Goal: Ask a question: Seek information or help from site administrators or community

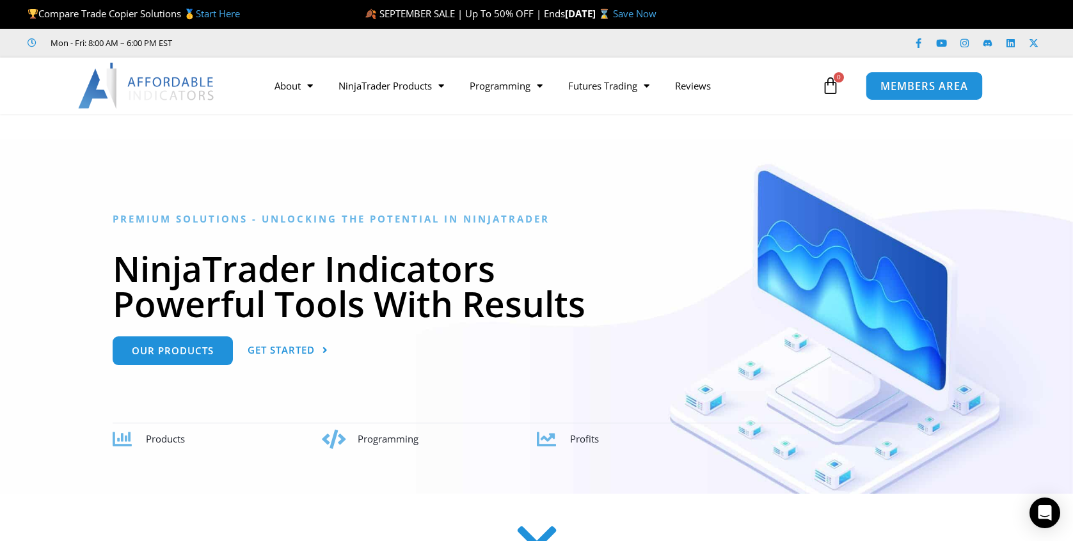
click at [917, 88] on span "MEMBERS AREA" at bounding box center [924, 86] width 88 height 11
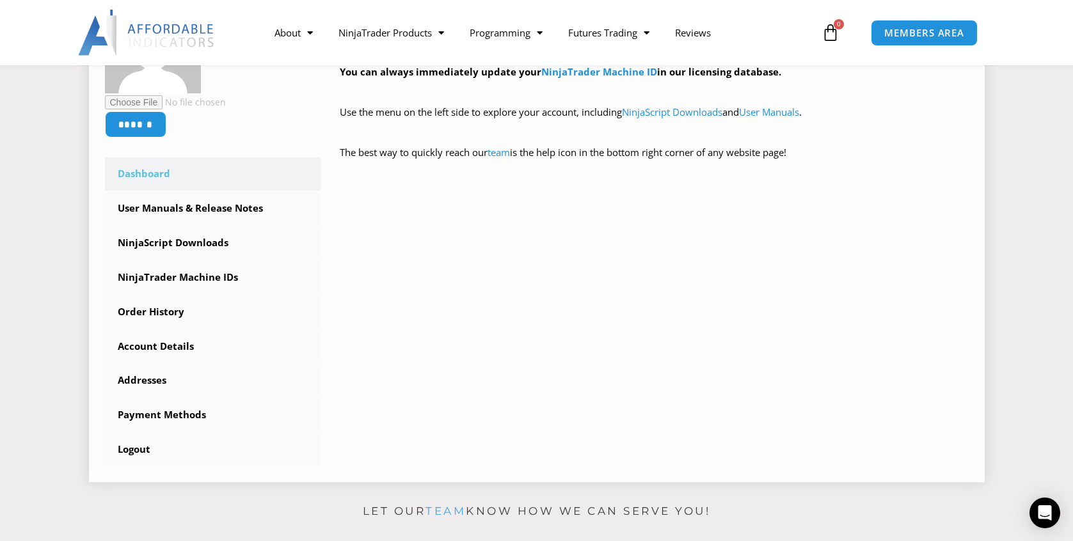
scroll to position [280, 0]
click at [1048, 507] on icon "Open Intercom Messenger" at bounding box center [1044, 513] width 15 height 17
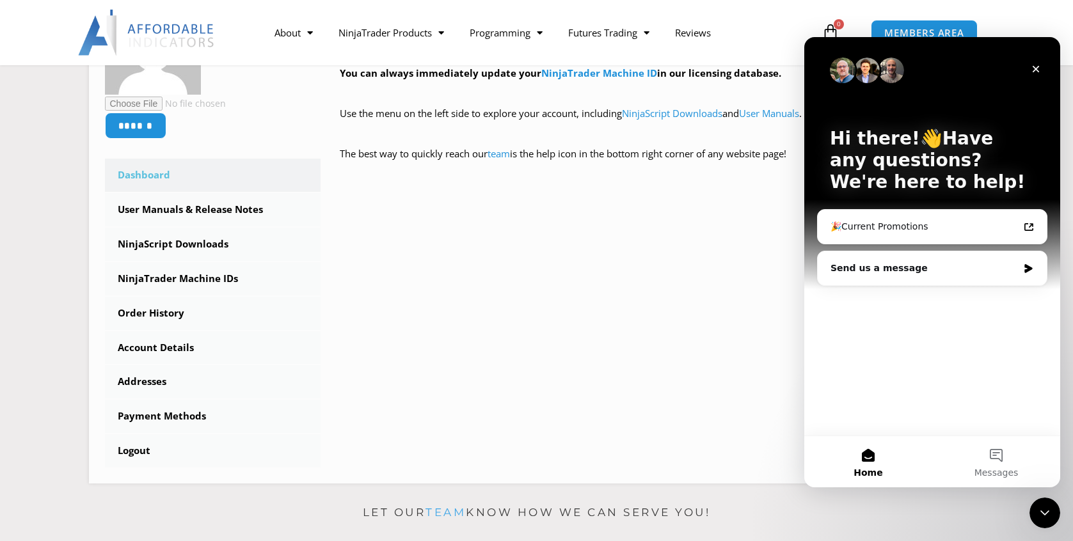
scroll to position [0, 0]
click at [988, 450] on button "Messages" at bounding box center [996, 461] width 128 height 51
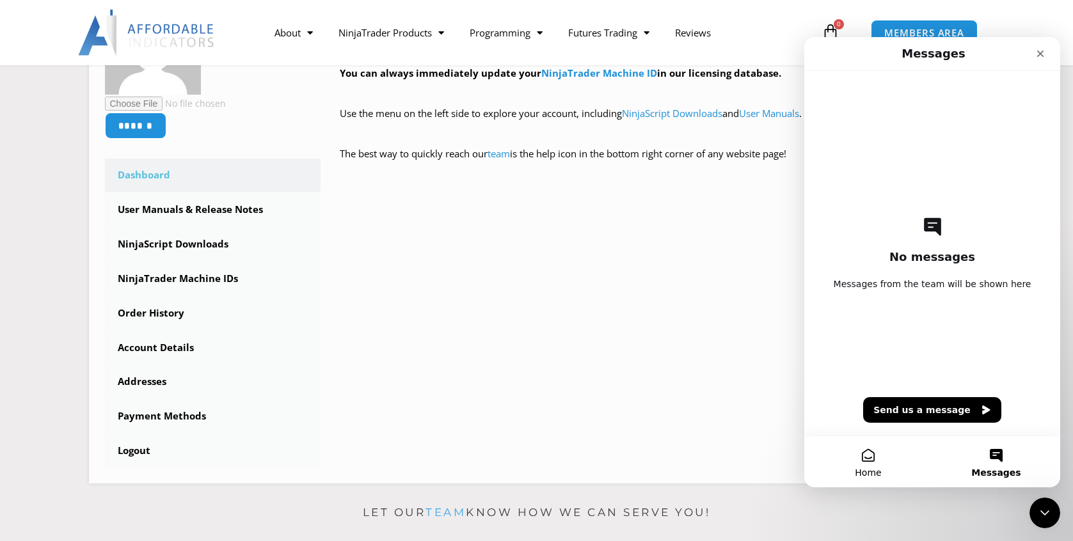
click at [870, 458] on button "Home" at bounding box center [868, 461] width 128 height 51
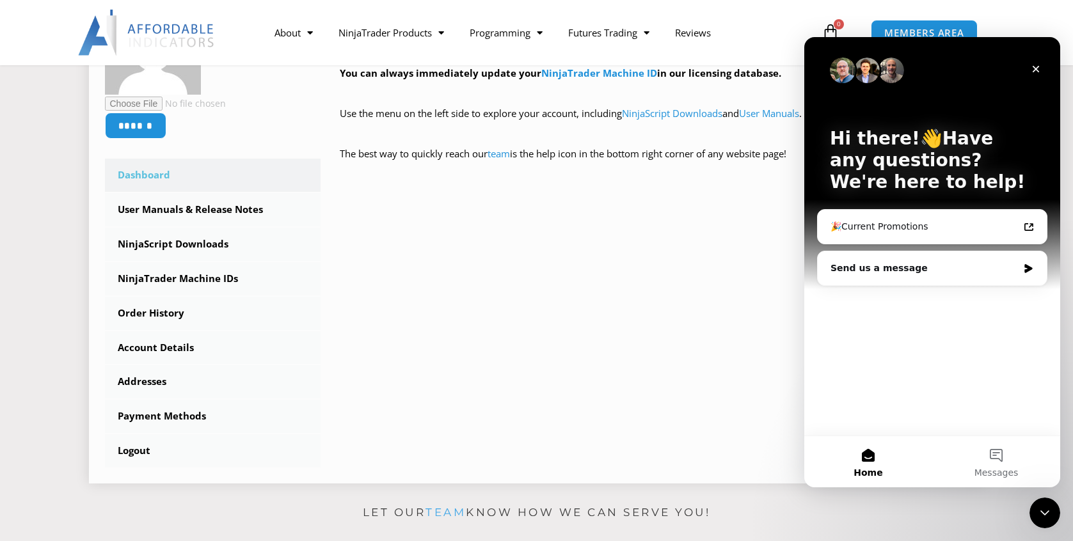
click at [708, 396] on div "****** Dashboard Subscriptions User Manuals & Release Notes NinjaScript Downloa…" at bounding box center [536, 233] width 863 height 469
click at [1034, 72] on icon "Close" at bounding box center [1035, 69] width 7 height 7
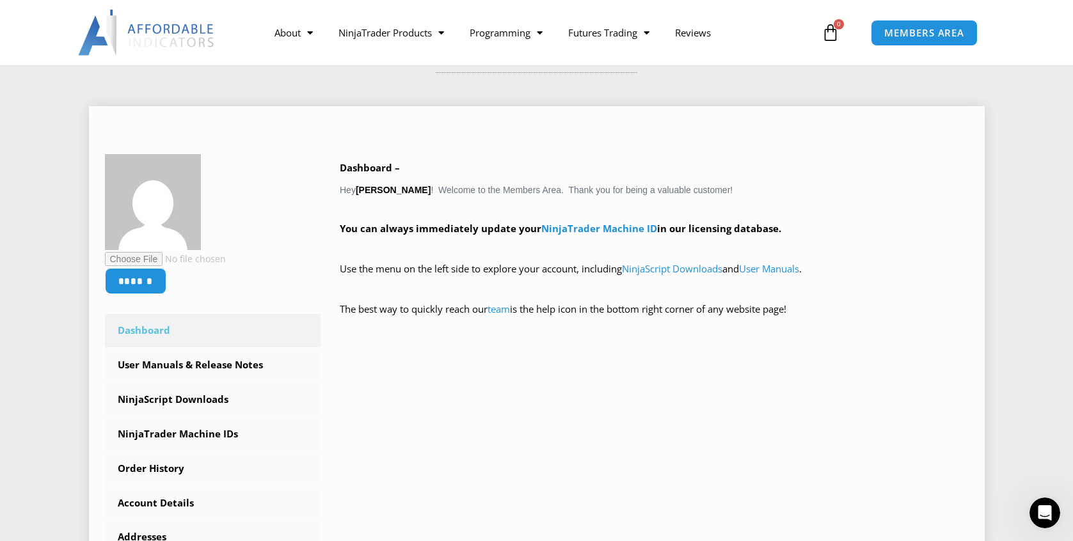
scroll to position [36, 0]
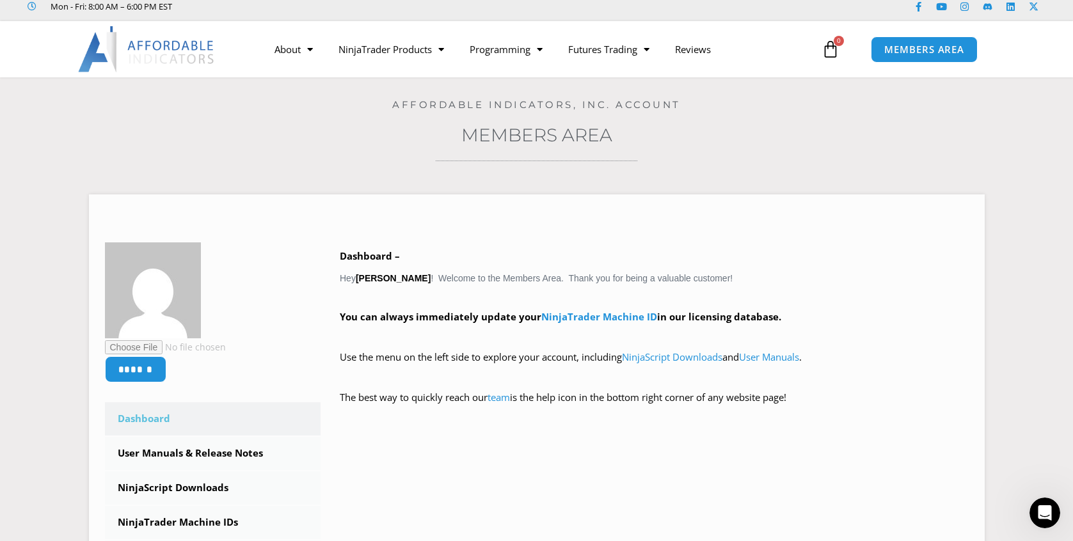
click at [835, 46] on icon at bounding box center [830, 49] width 18 height 18
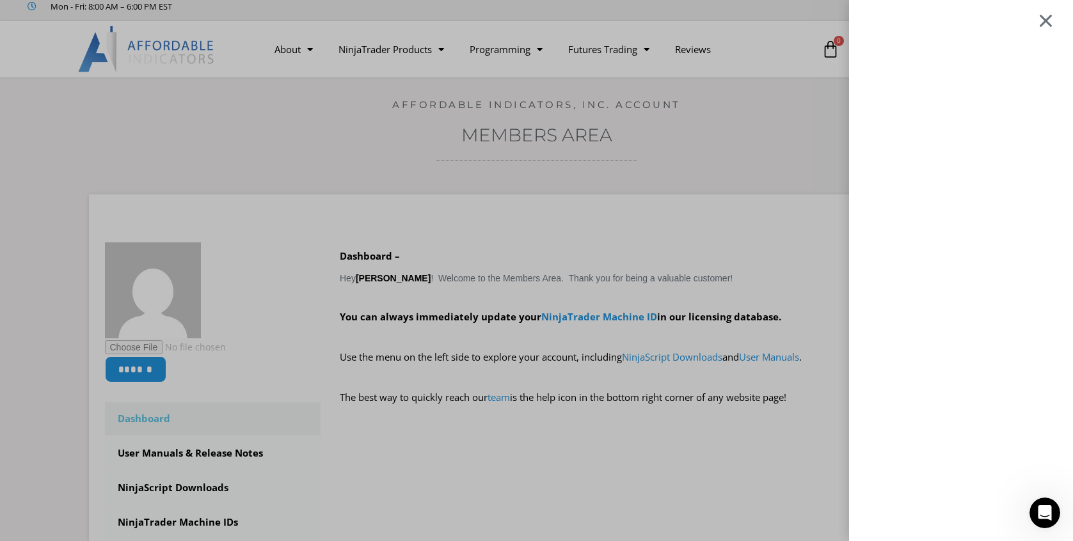
click at [1044, 22] on div at bounding box center [1045, 20] width 16 height 15
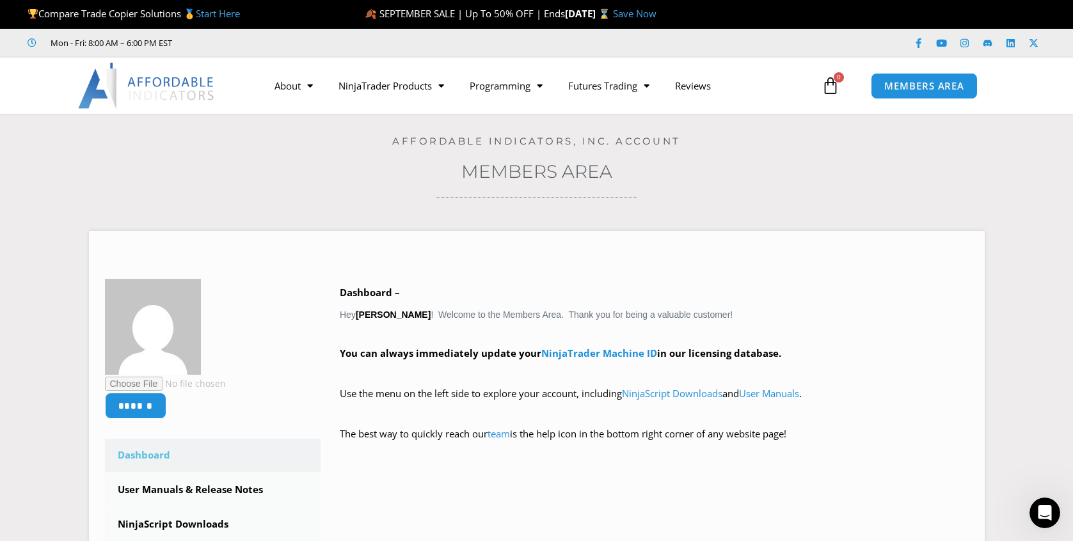
scroll to position [0, 0]
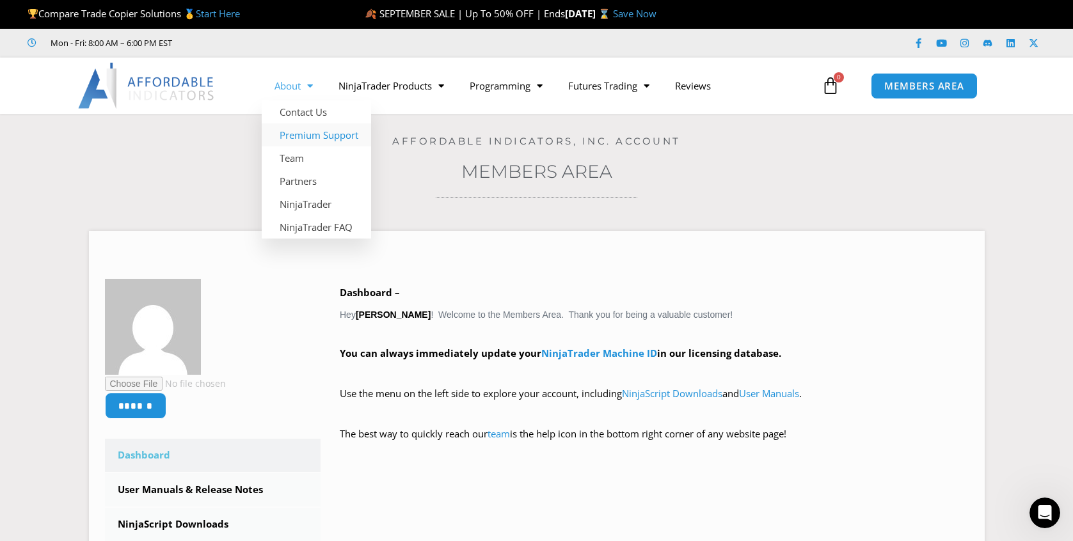
click at [315, 132] on link "Premium Support" at bounding box center [316, 134] width 109 height 23
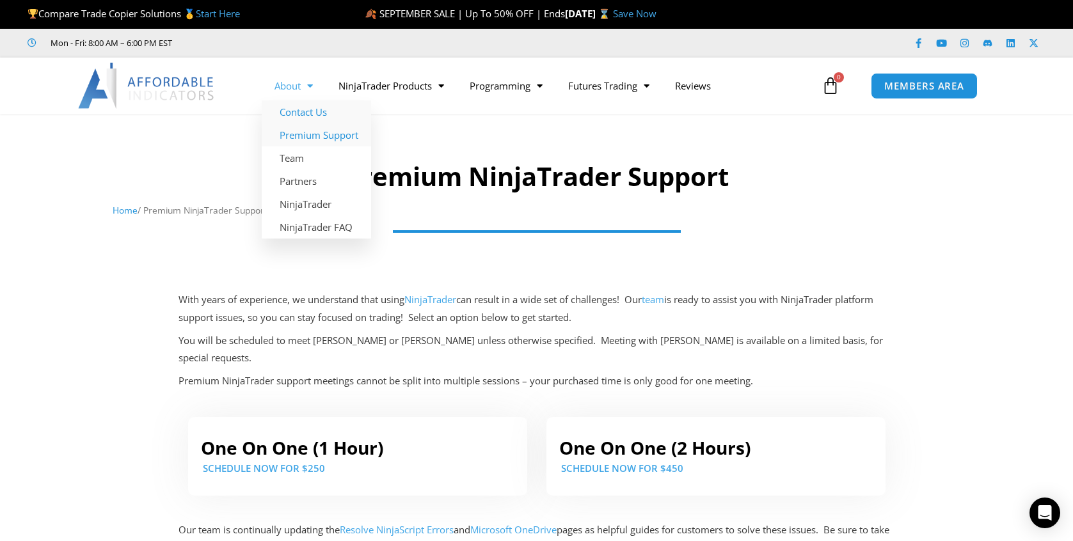
click at [306, 107] on link "Contact Us" at bounding box center [316, 111] width 109 height 23
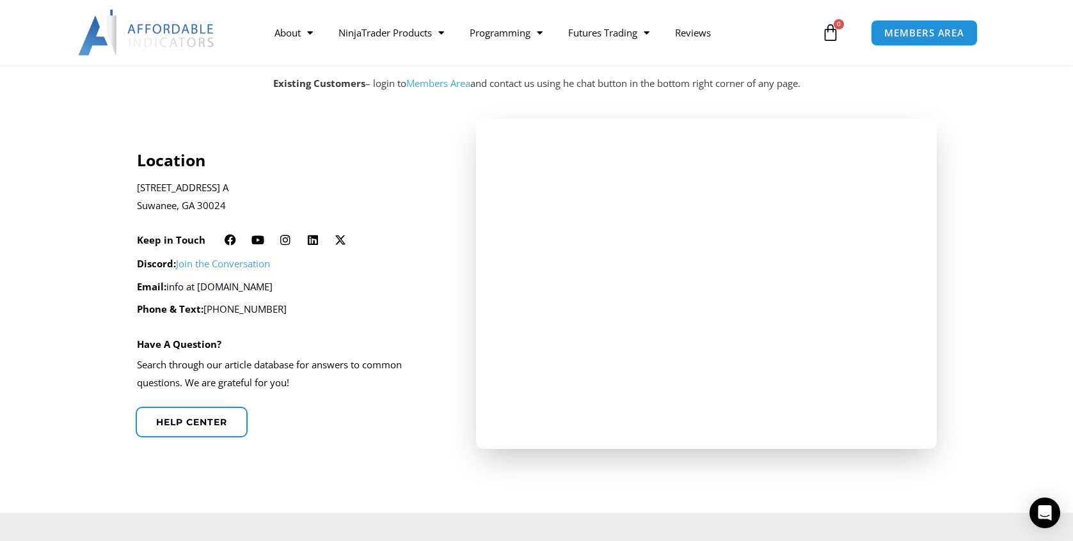
scroll to position [263, 0]
click at [208, 415] on span "Help center" at bounding box center [191, 420] width 78 height 10
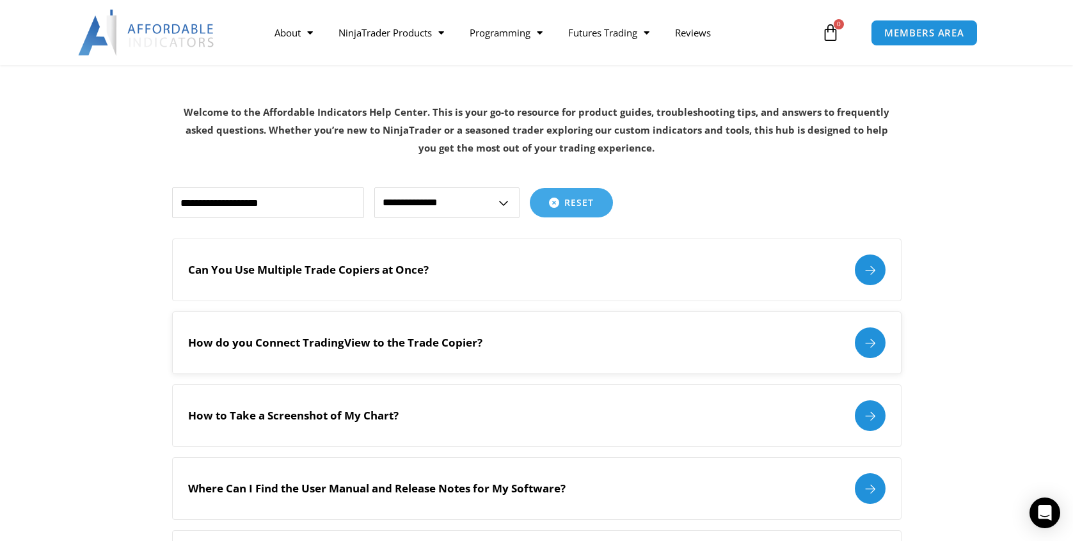
scroll to position [189, 0]
click at [865, 263] on div at bounding box center [869, 268] width 31 height 31
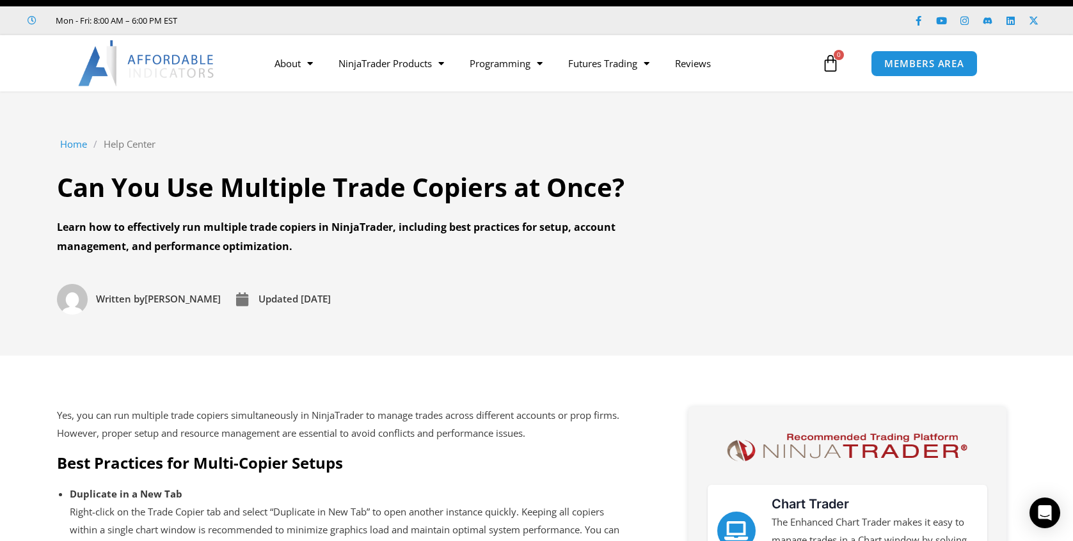
scroll to position [18, 0]
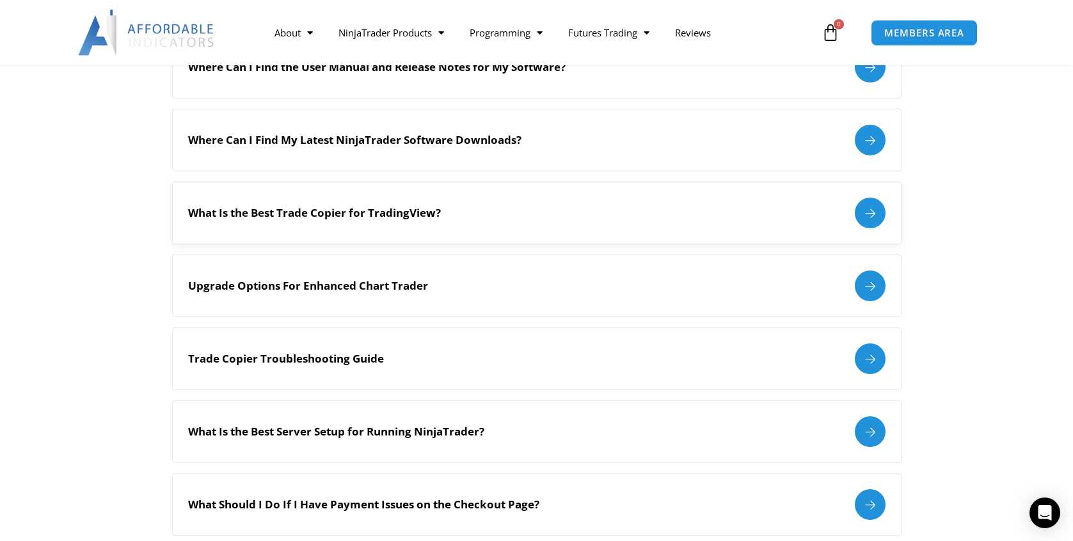
scroll to position [608, 0]
click at [872, 352] on div at bounding box center [869, 359] width 31 height 31
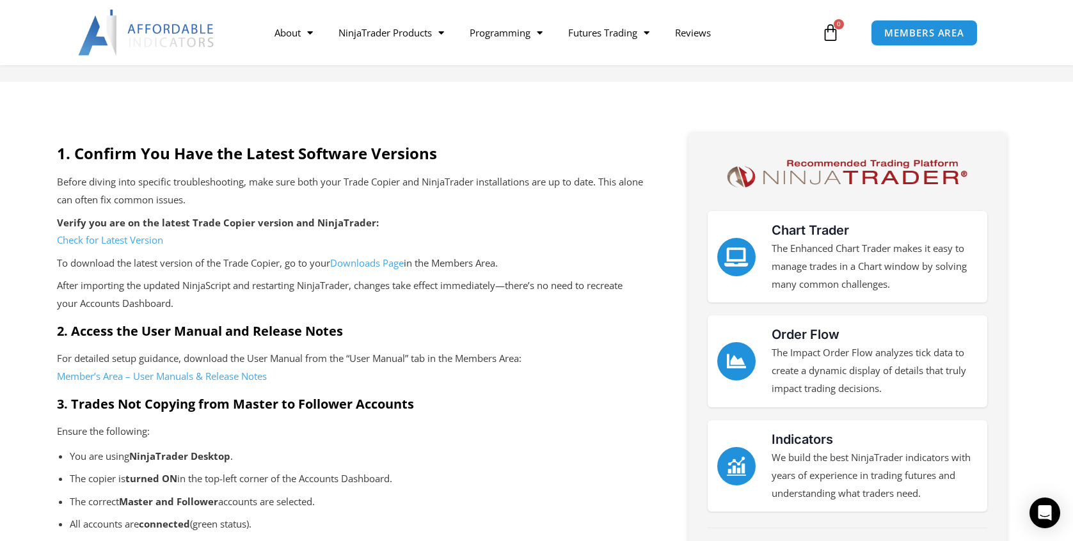
scroll to position [239, 0]
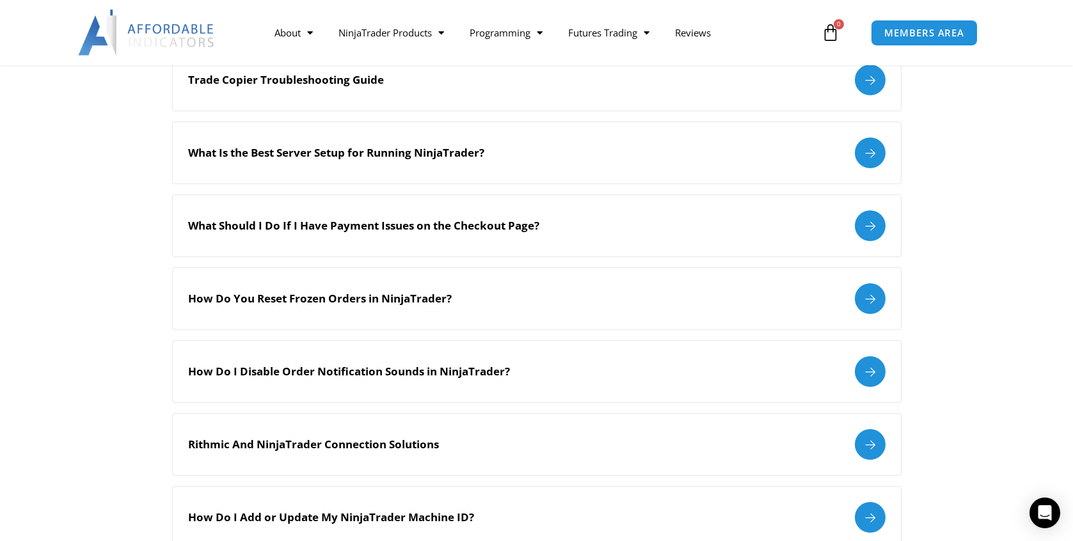
scroll to position [909, 0]
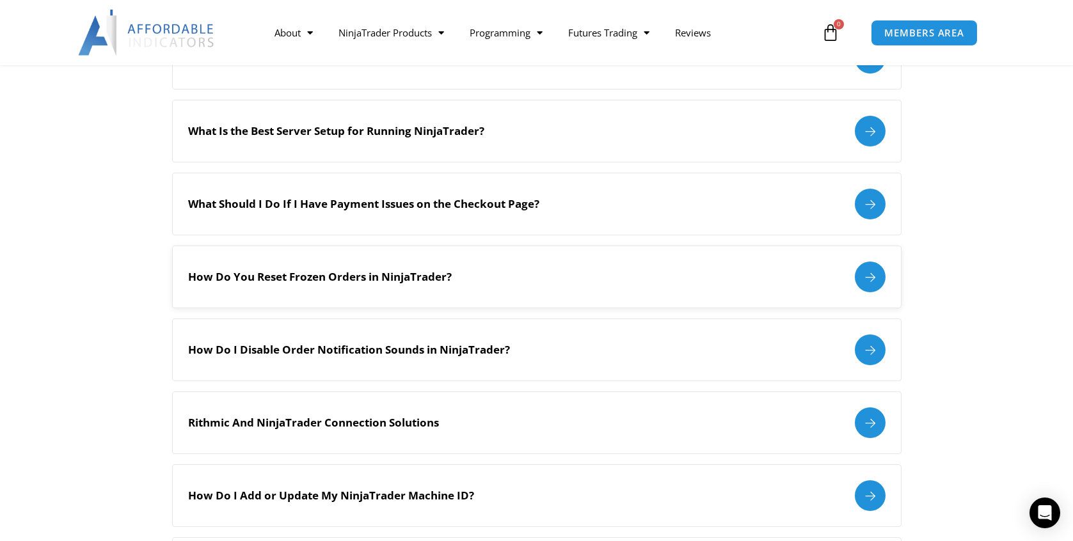
click at [868, 271] on div at bounding box center [869, 277] width 31 height 31
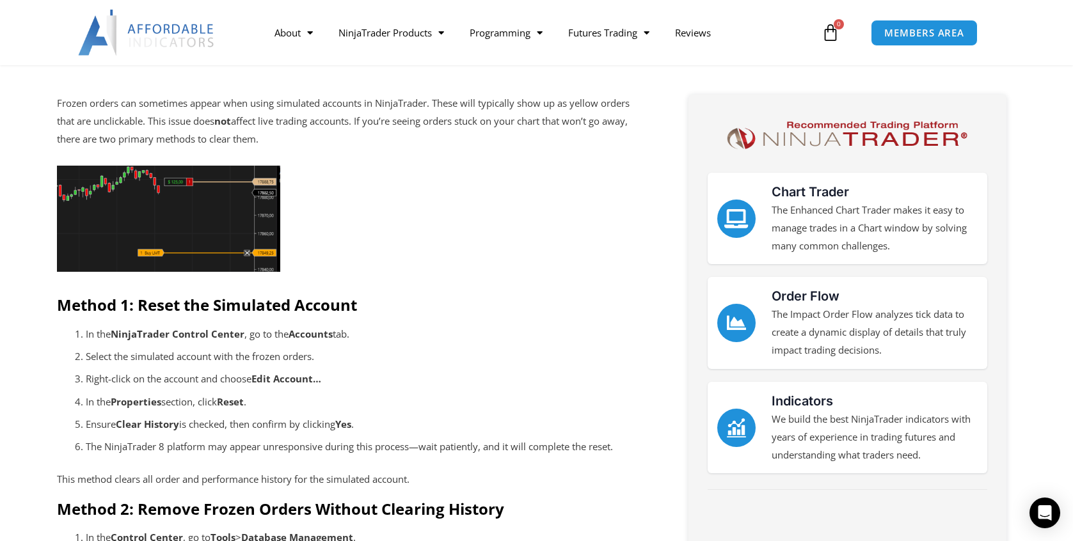
scroll to position [342, 0]
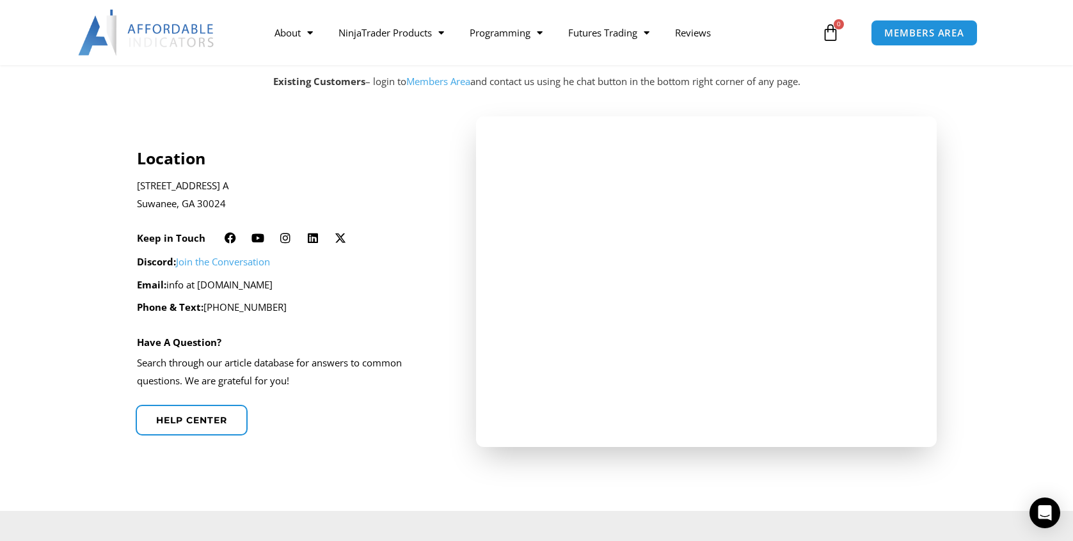
click at [433, 82] on link "Members Area" at bounding box center [438, 81] width 64 height 13
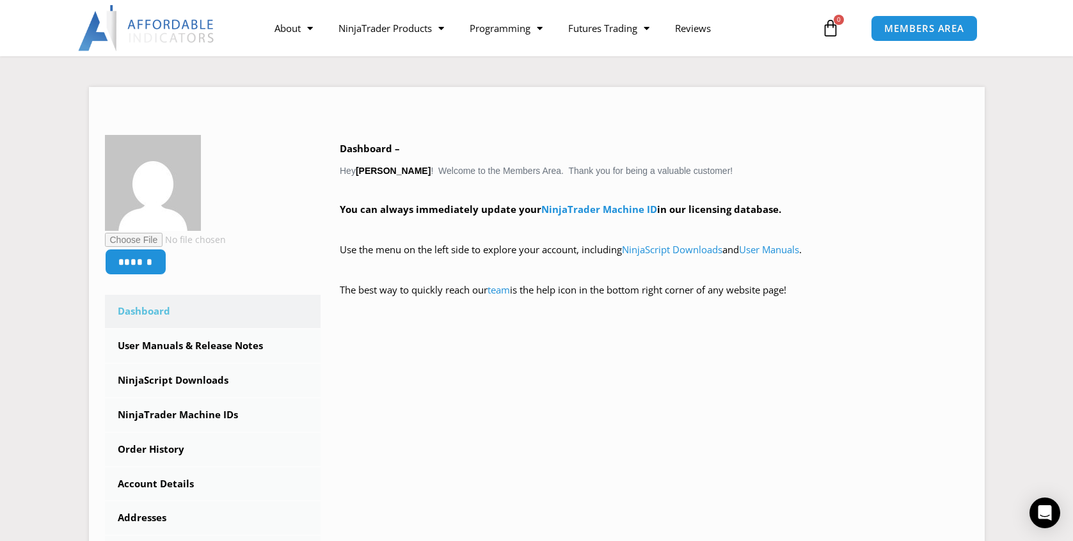
scroll to position [145, 0]
click at [1042, 510] on icon "Open Intercom Messenger" at bounding box center [1044, 513] width 15 height 17
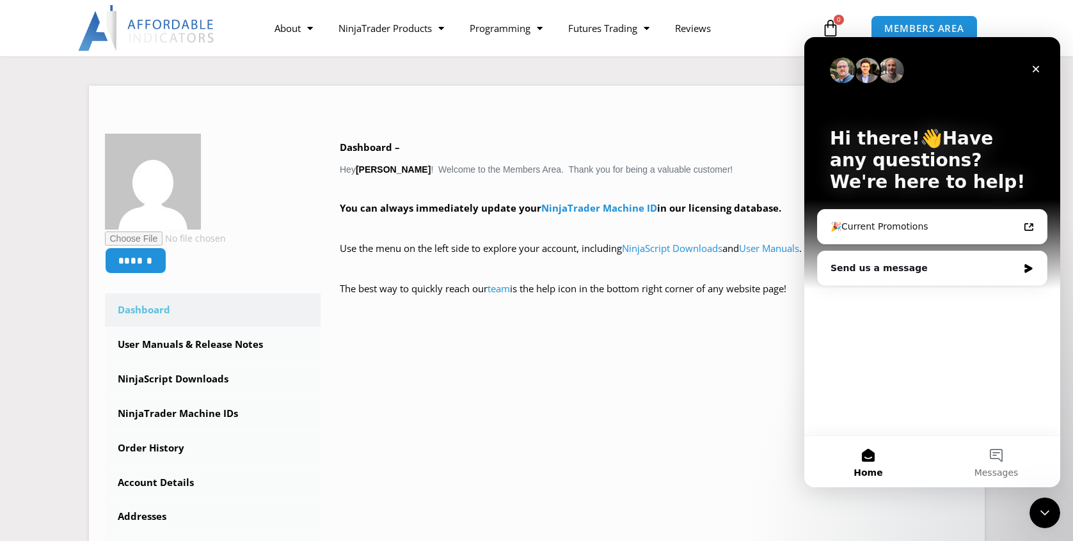
scroll to position [0, 0]
click at [996, 456] on button "Messages" at bounding box center [996, 461] width 128 height 51
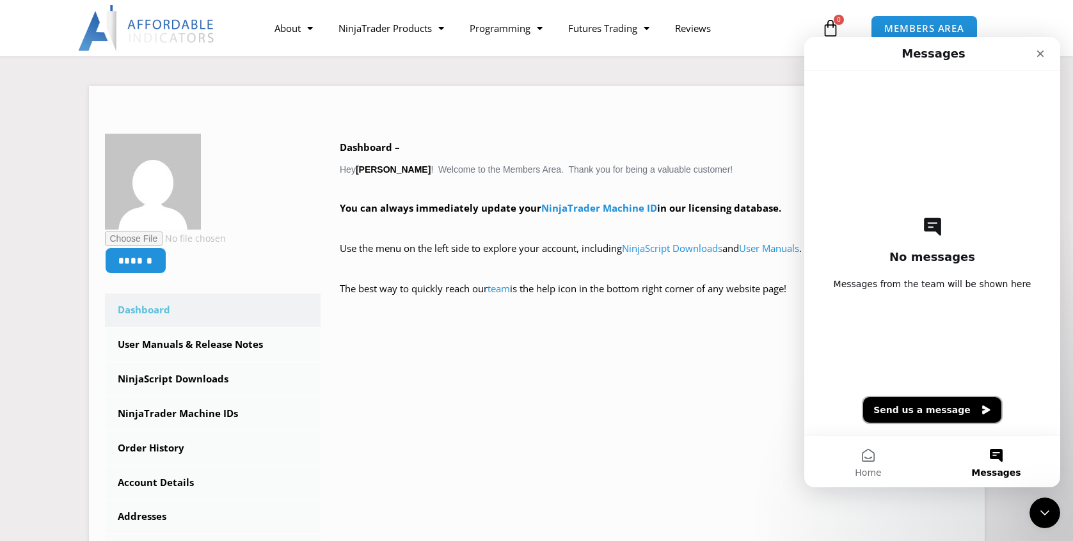
click at [933, 409] on button "Send us a message" at bounding box center [932, 410] width 138 height 26
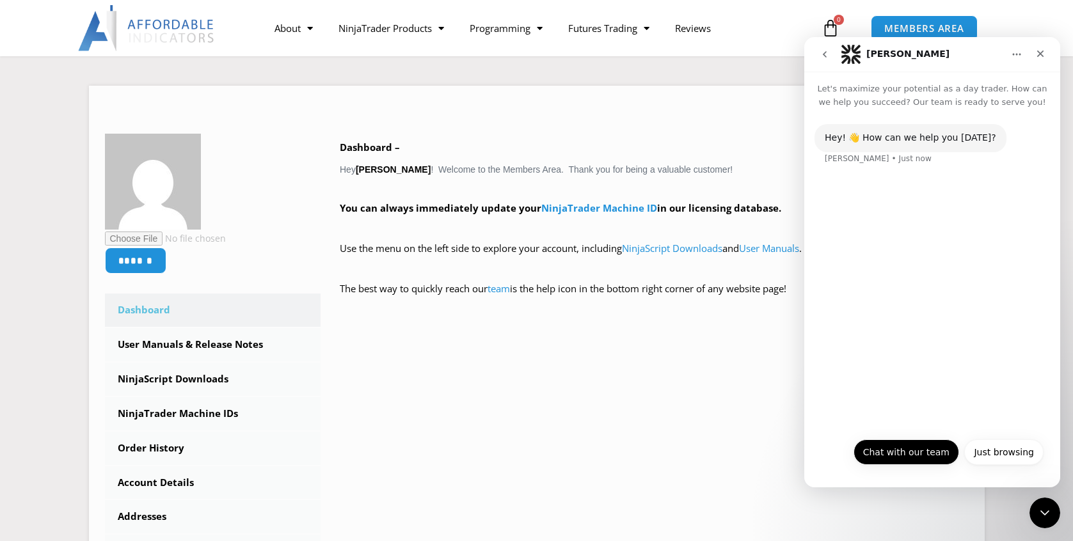
click at [916, 448] on button "Chat with our team" at bounding box center [906, 452] width 106 height 26
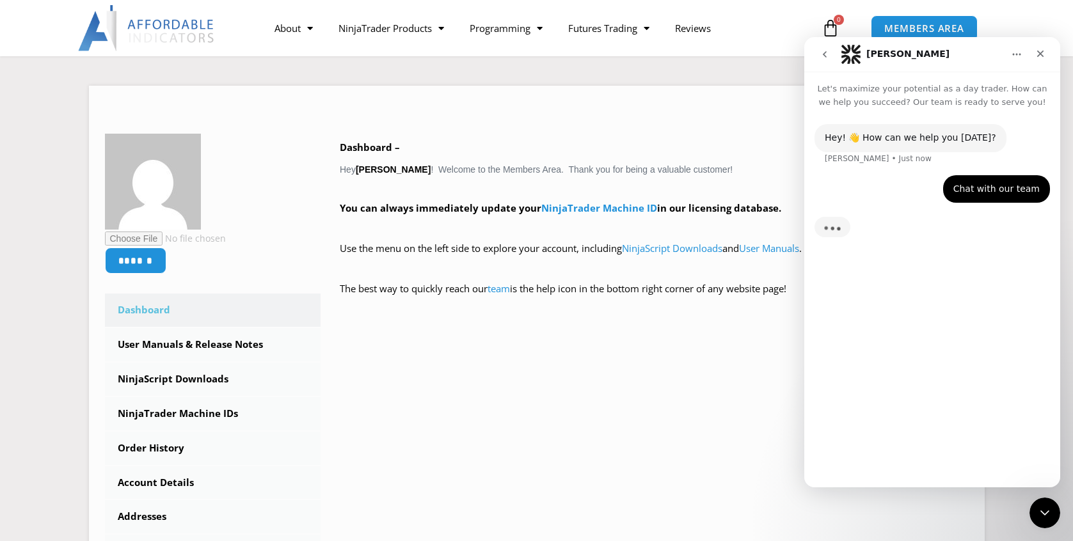
click at [940, 450] on div "Hey! 👋 How can we help you today? Solomon • Just now Chat with our team Alfredo…" at bounding box center [932, 293] width 256 height 368
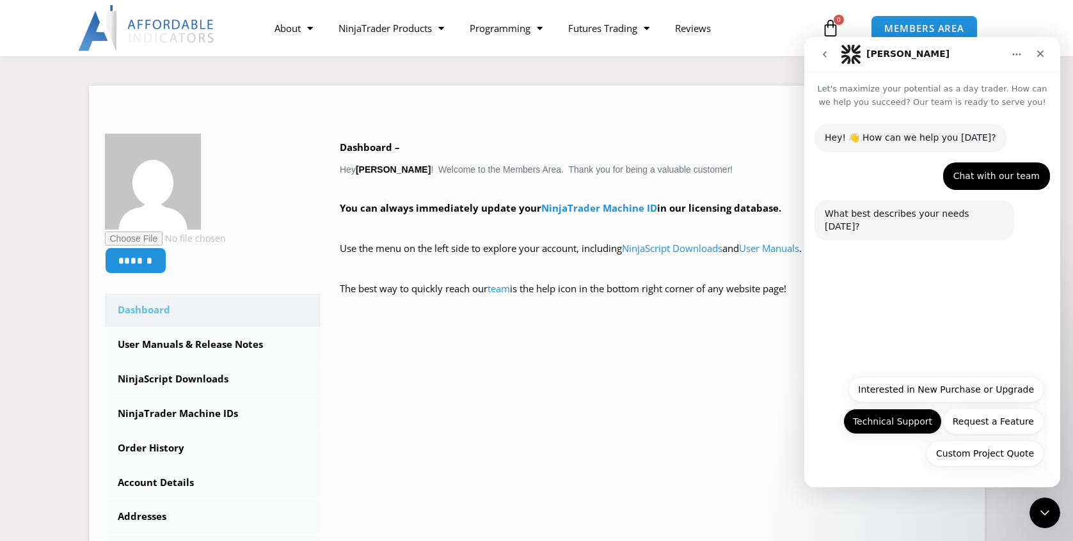
click at [904, 423] on button "Technical Support" at bounding box center [892, 422] width 98 height 26
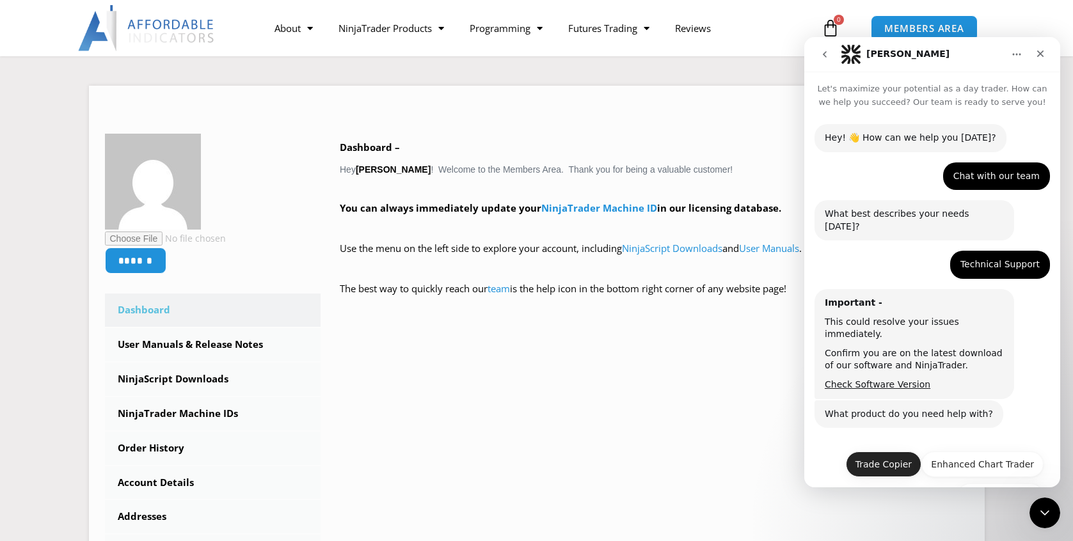
scroll to position [14, 0]
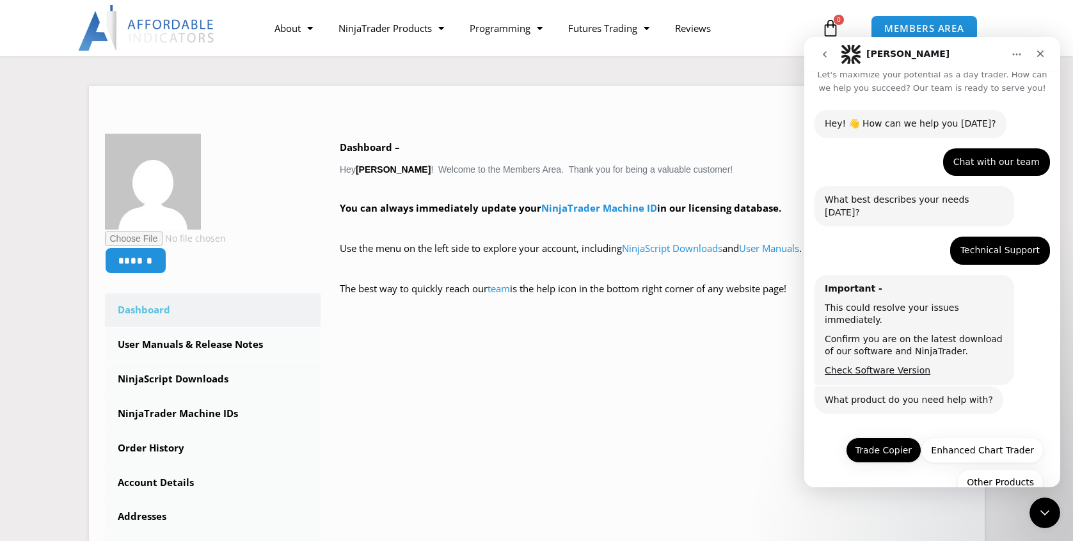
click at [896, 437] on button "Trade Copier" at bounding box center [882, 450] width 75 height 26
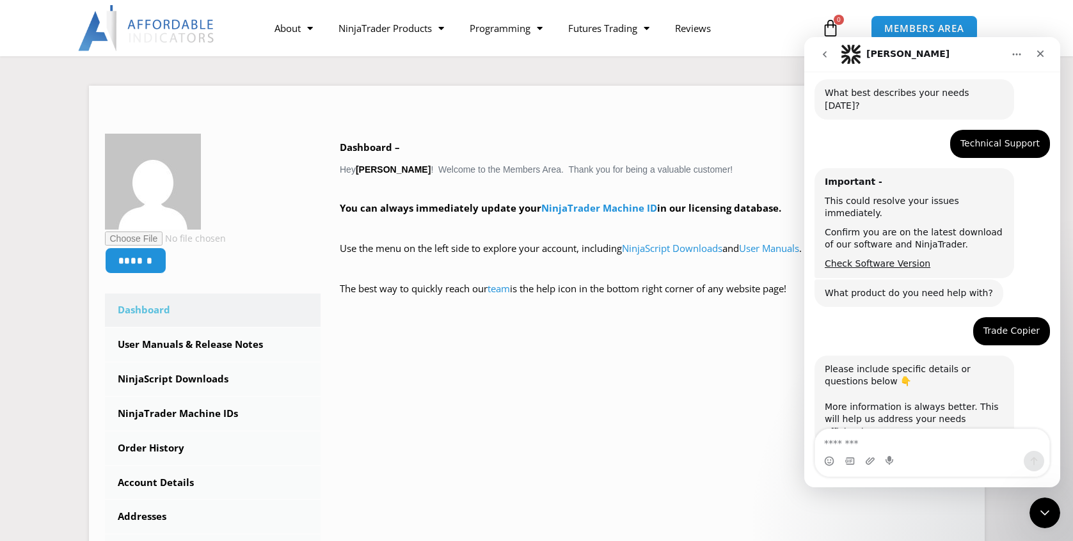
scroll to position [162, 0]
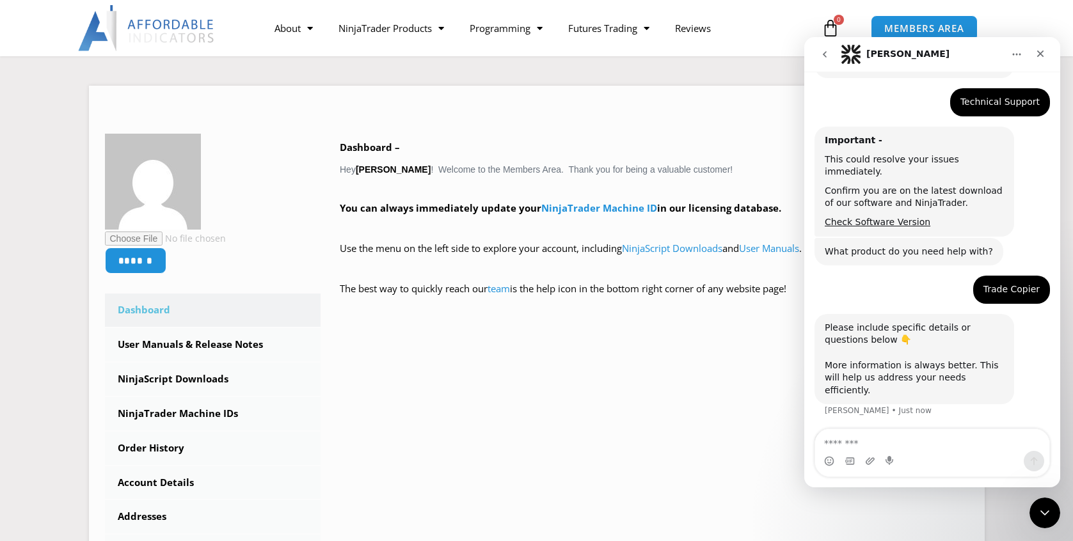
click at [910, 449] on textarea "Message…" at bounding box center [932, 440] width 234 height 22
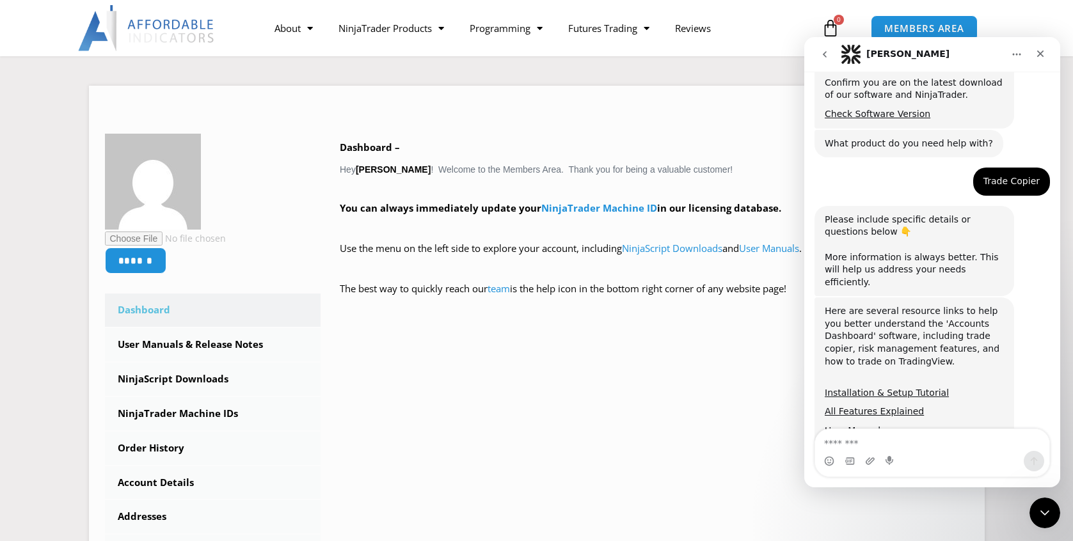
scroll to position [313, 0]
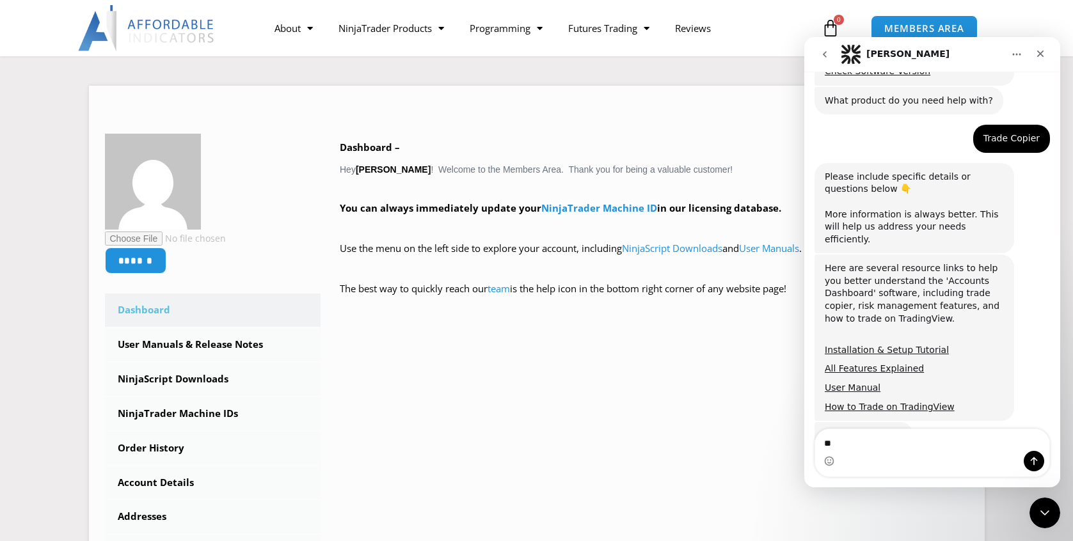
type textarea "*"
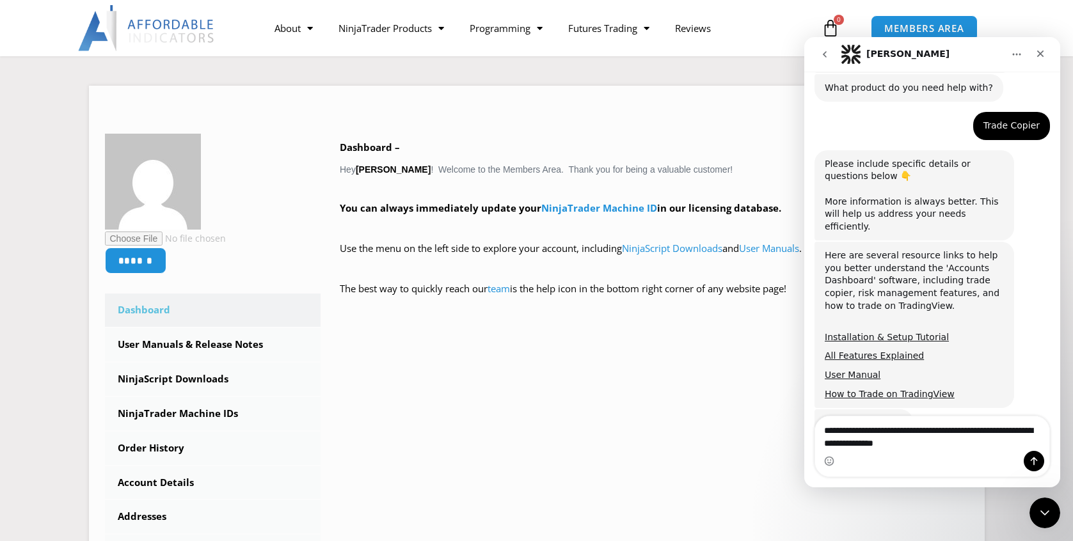
click at [996, 430] on textarea "**********" at bounding box center [932, 433] width 234 height 35
click at [977, 443] on textarea "**********" at bounding box center [932, 433] width 234 height 35
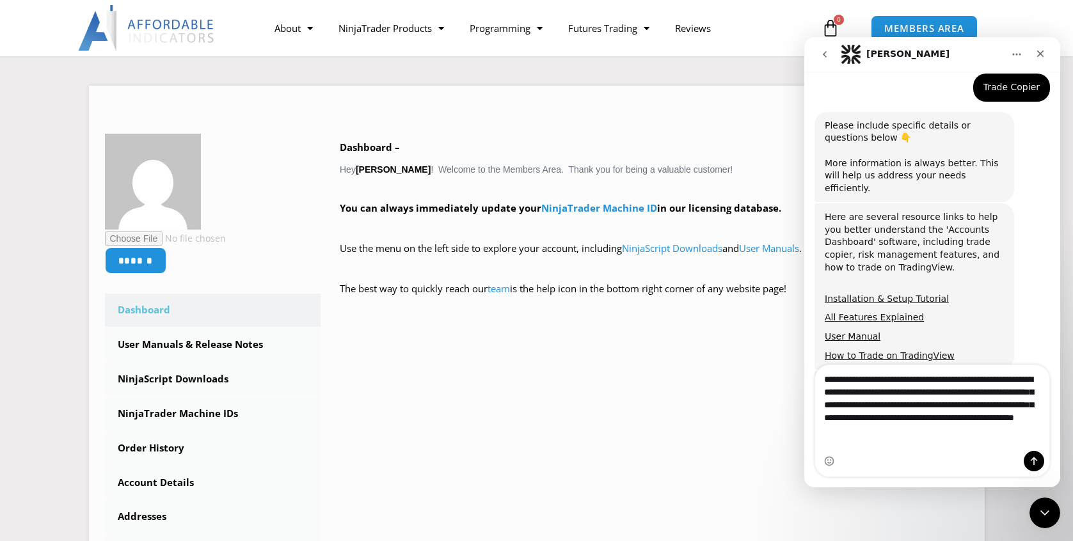
scroll to position [377, 0]
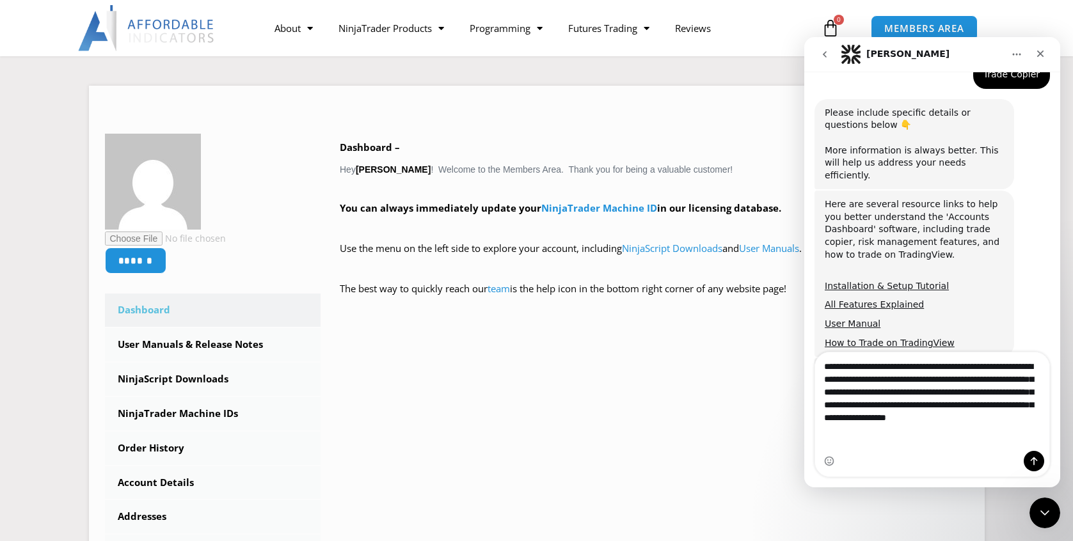
type textarea "**********"
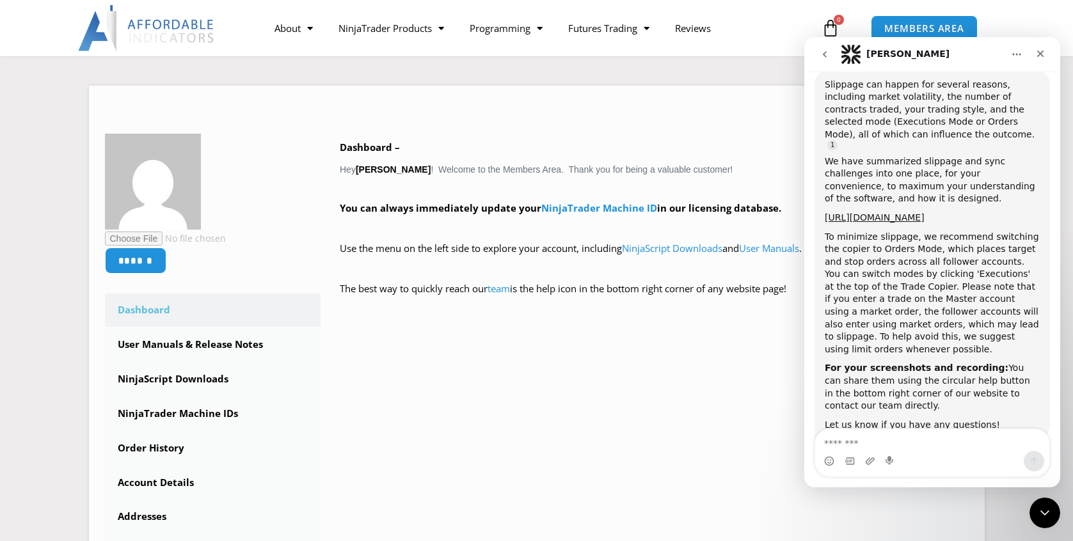
scroll to position [826, 0]
click at [986, 444] on textarea "Message…" at bounding box center [932, 440] width 234 height 22
type textarea "**********"
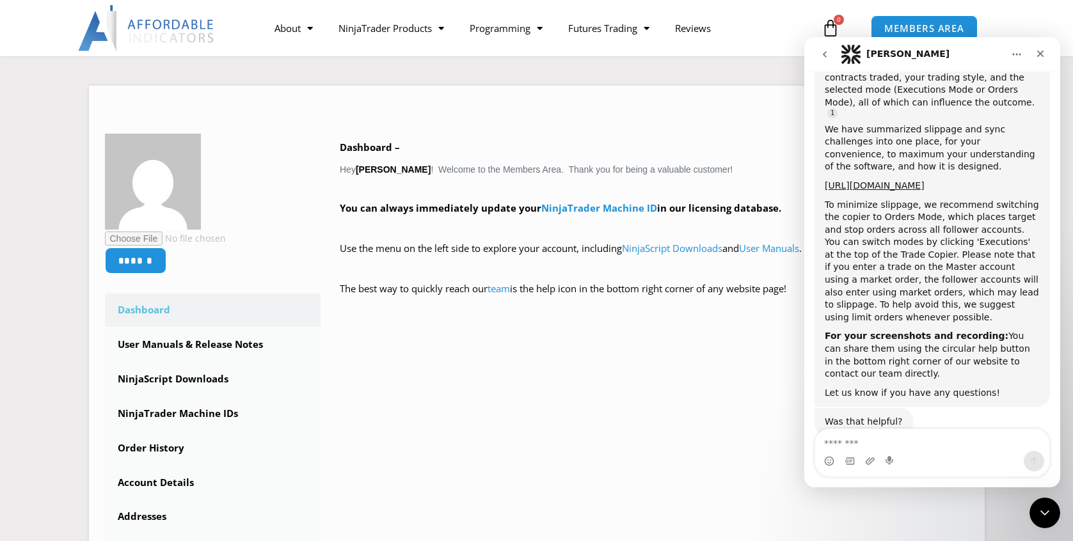
scroll to position [938, 0]
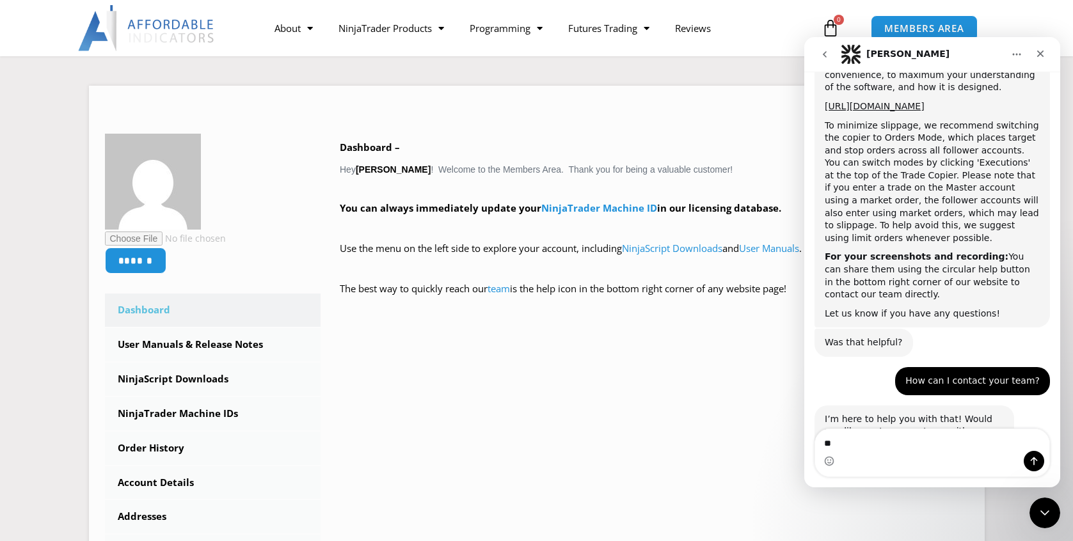
type textarea "*"
type textarea "**********"
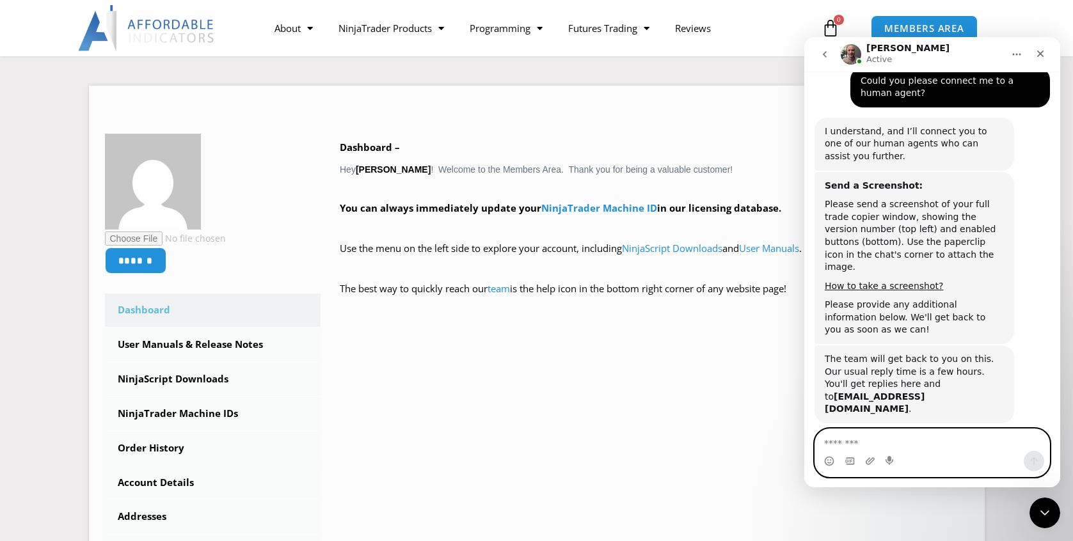
scroll to position [1364, 0]
click at [966, 443] on textarea "Message…" at bounding box center [932, 440] width 234 height 22
type textarea "*"
type textarea "**********"
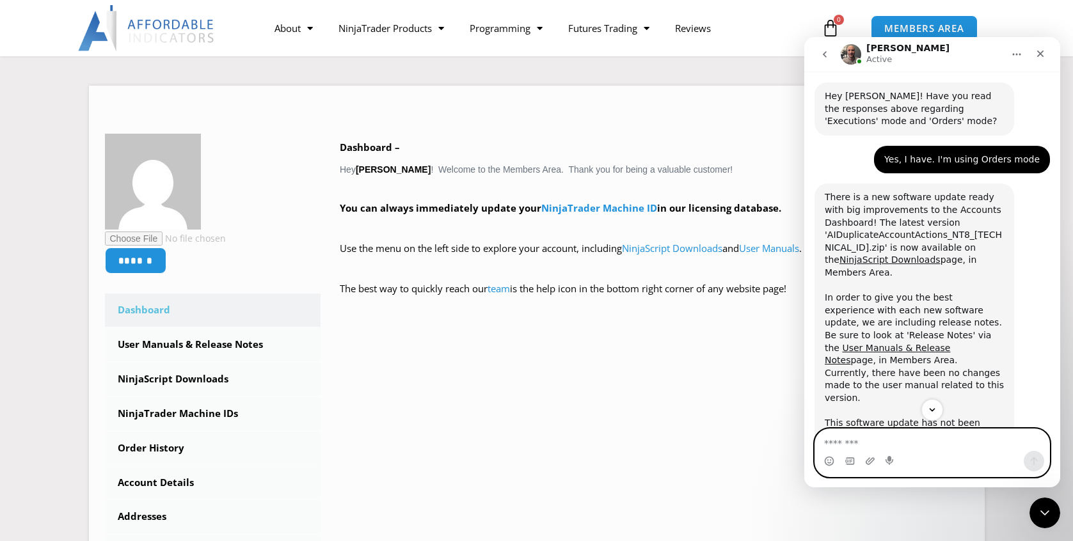
scroll to position [1740, 0]
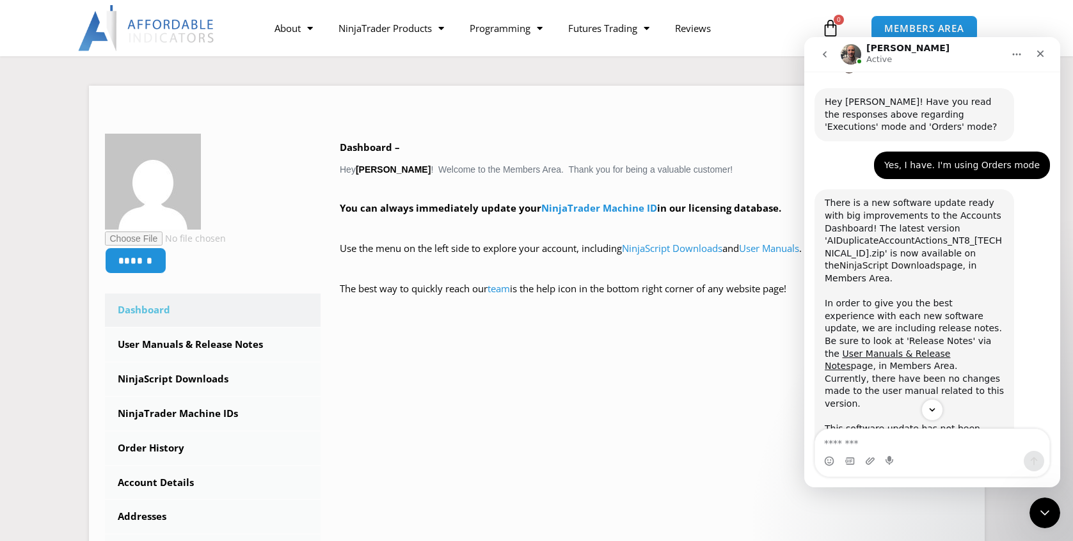
click at [940, 260] on link "NinjaScript Downloads" at bounding box center [889, 265] width 101 height 10
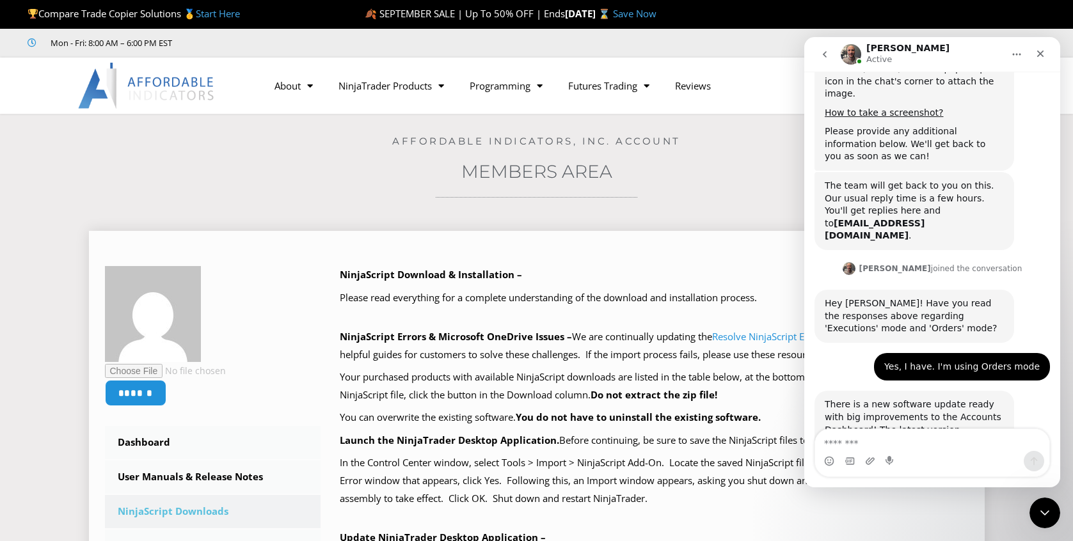
scroll to position [1845, 0]
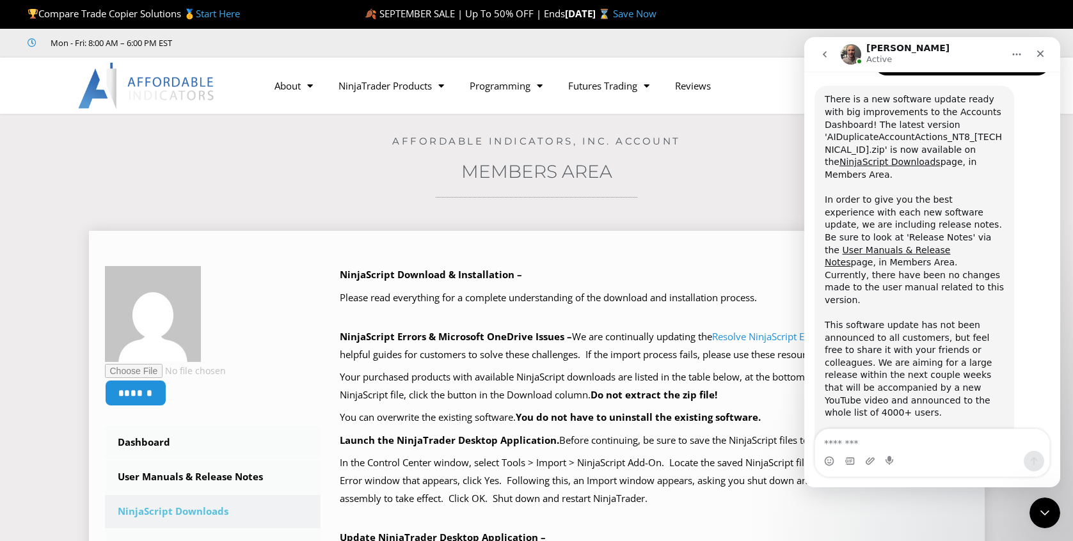
click at [637, 297] on p "Please read everything for a complete understanding of the download and install…" at bounding box center [654, 298] width 629 height 18
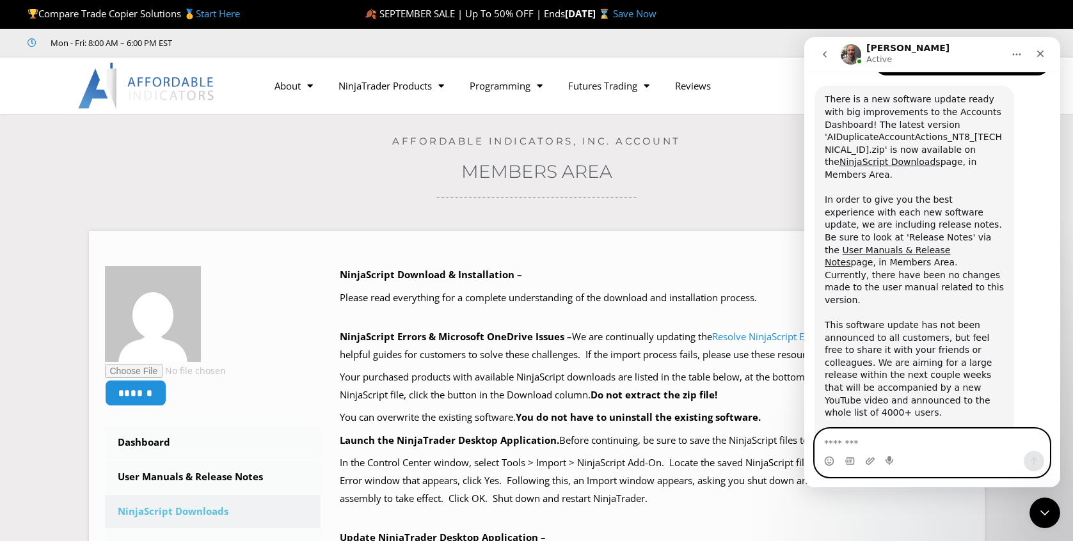
click at [936, 446] on textarea "Message…" at bounding box center [932, 440] width 234 height 22
type textarea "**********"
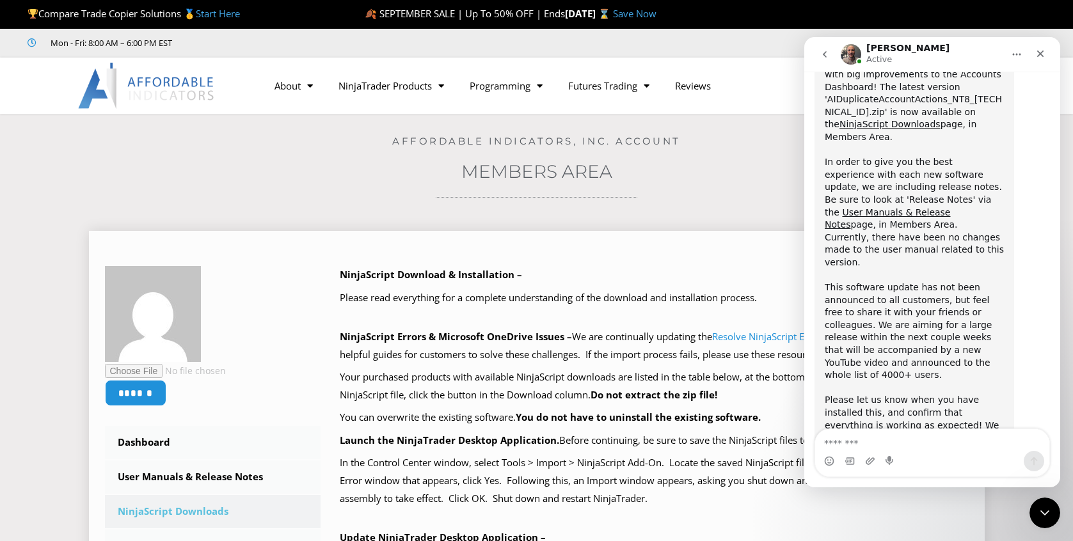
click at [737, 312] on div "NinjaScript Download & Installation – Please read everything for a complete und…" at bounding box center [654, 546] width 629 height 561
click at [1039, 53] on icon "Close" at bounding box center [1040, 54] width 7 height 7
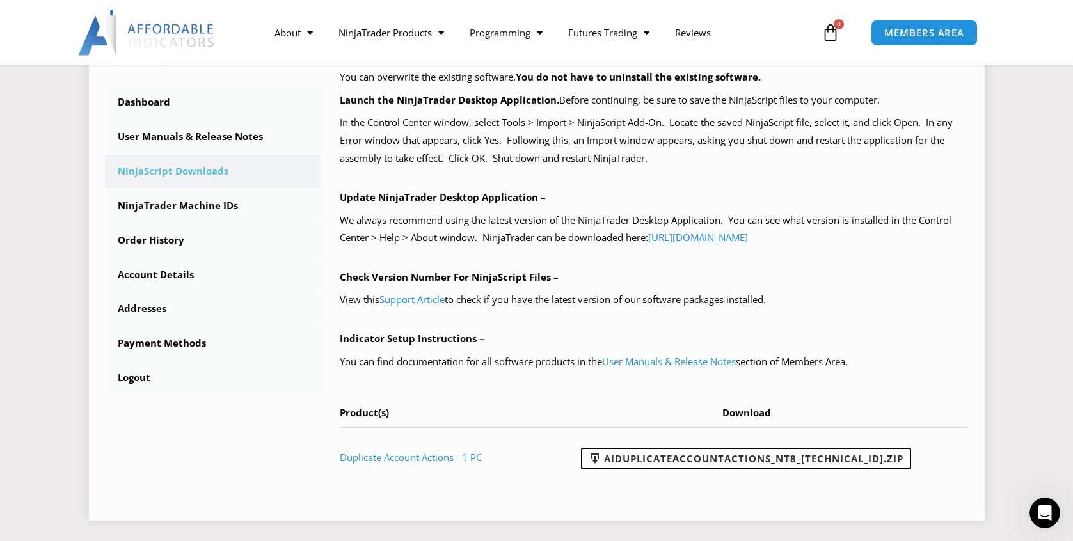
scroll to position [334, 0]
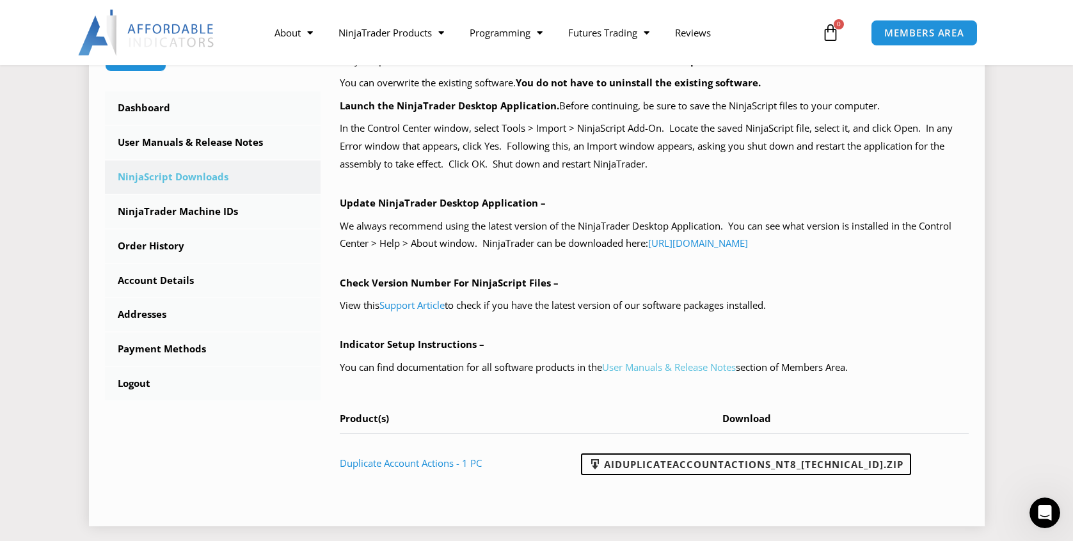
click at [689, 361] on link "User Manuals & Release Notes" at bounding box center [669, 367] width 134 height 13
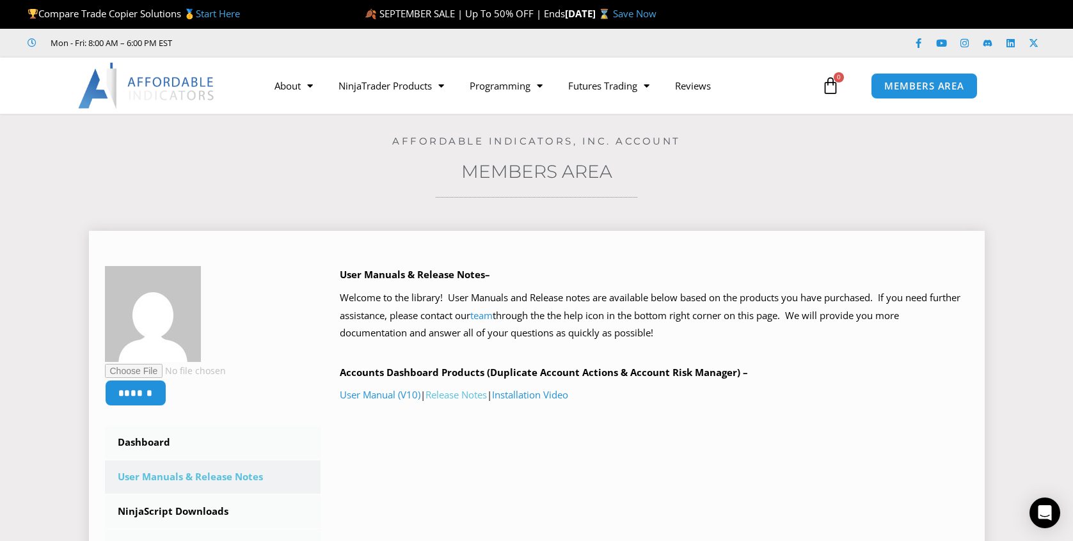
click at [460, 393] on link "Release Notes" at bounding box center [455, 394] width 61 height 13
click at [396, 391] on link "User Manual (V10)" at bounding box center [380, 394] width 81 height 13
